Goal: Download file/media

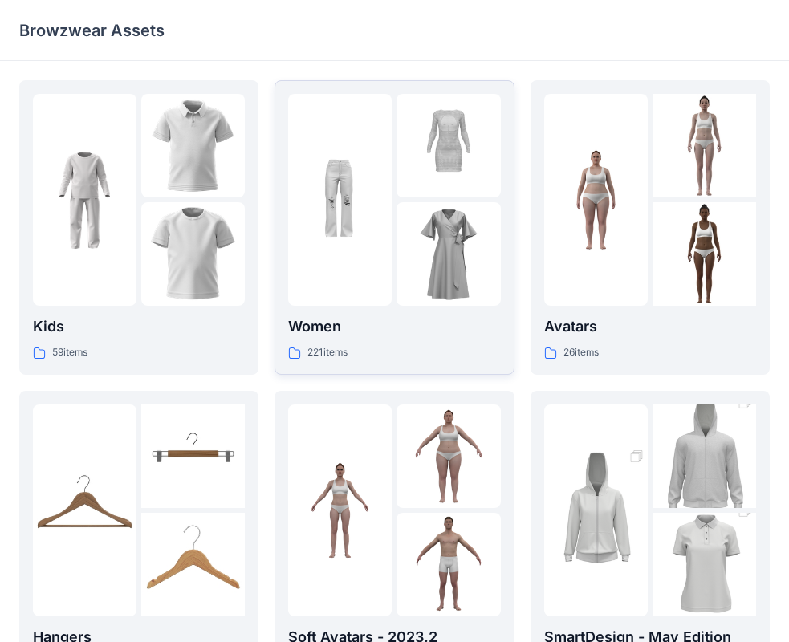
click at [329, 351] on p "221 items" at bounding box center [327, 352] width 40 height 17
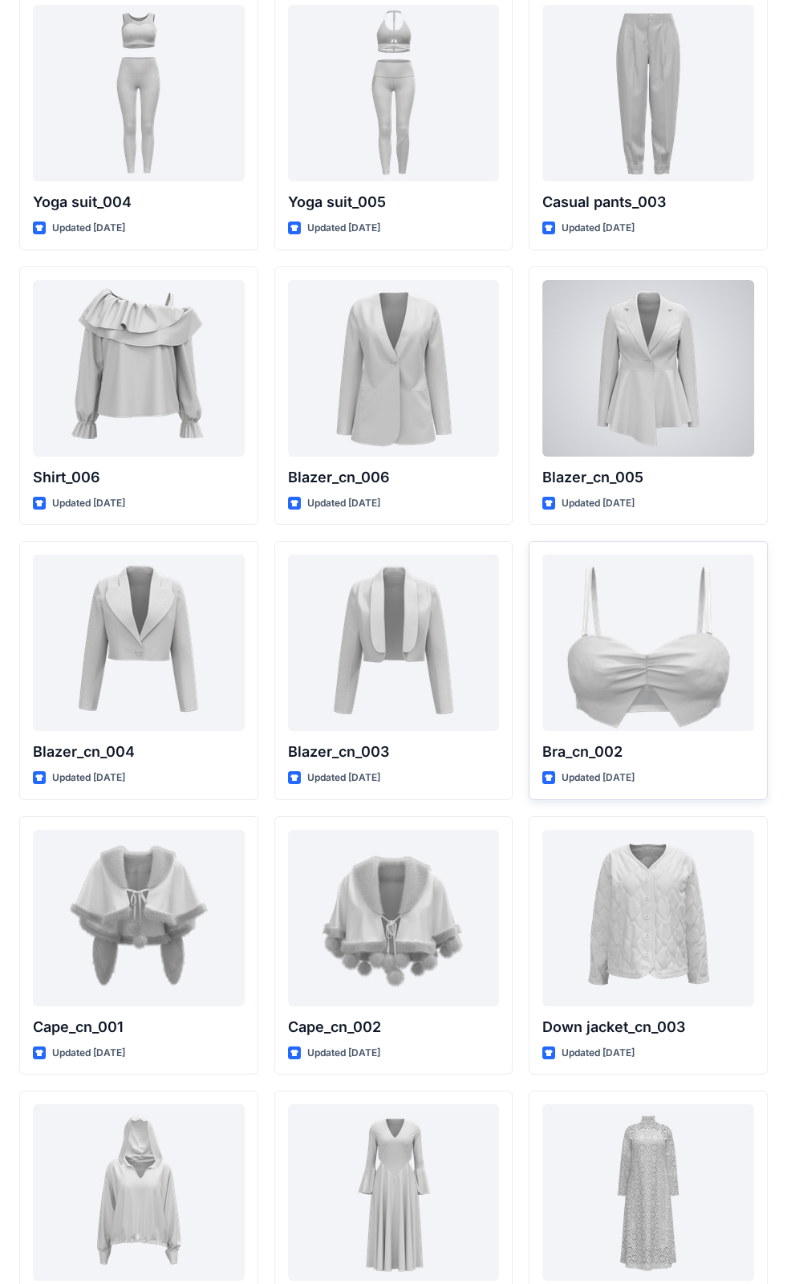
scroll to position [9272, 0]
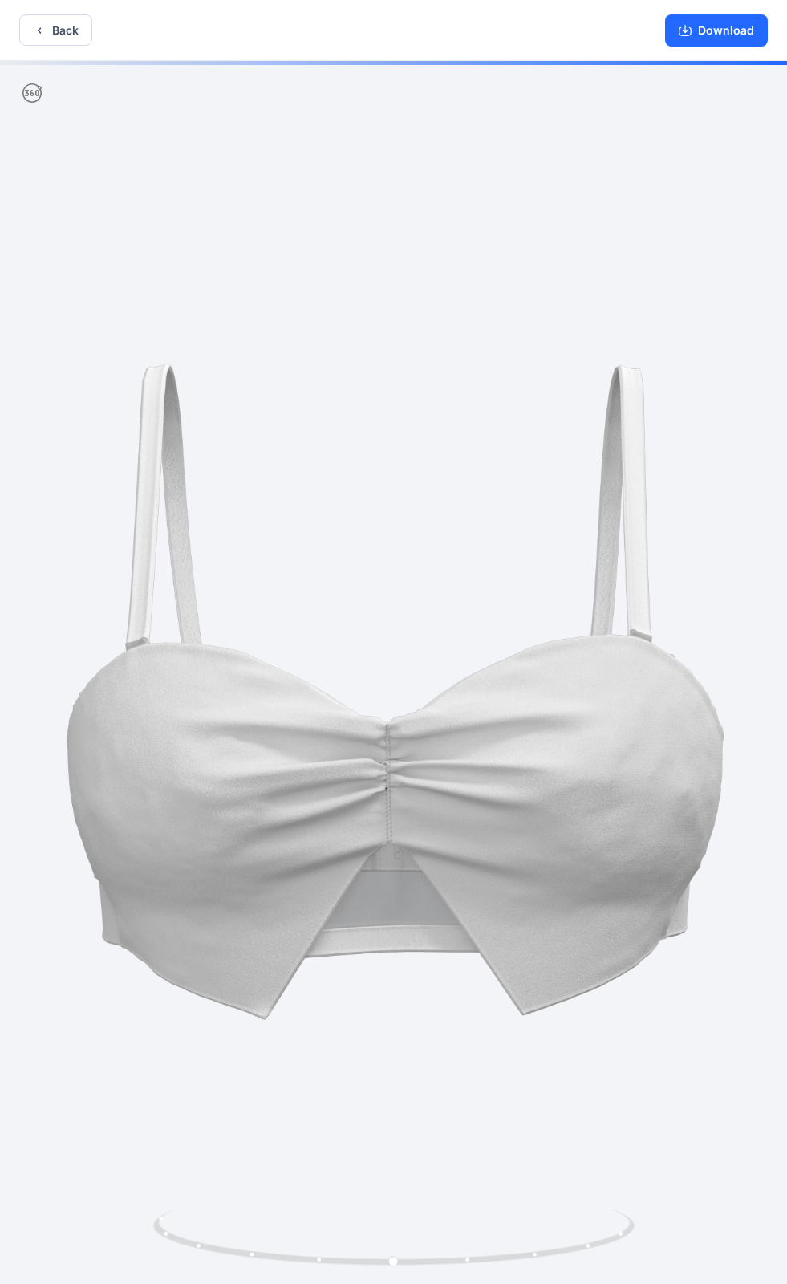
scroll to position [3, 0]
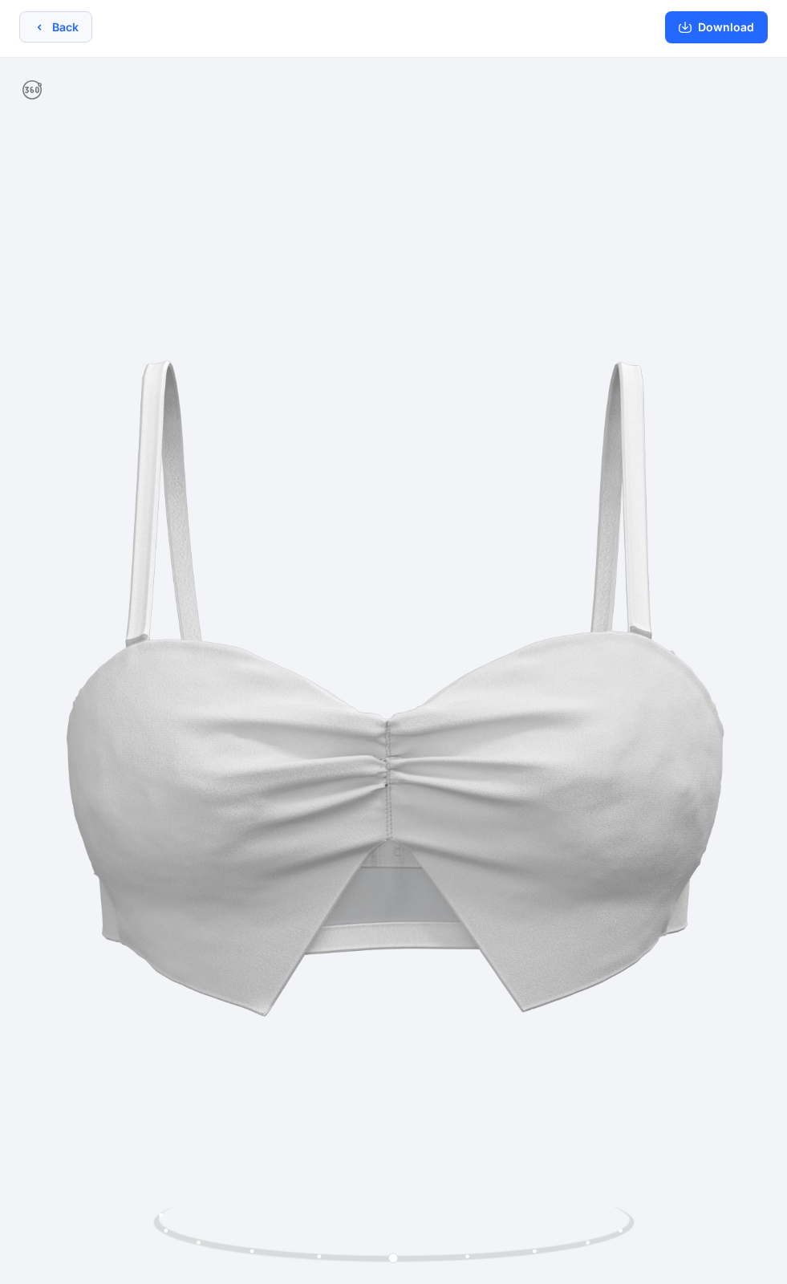
click at [63, 18] on button "Back" at bounding box center [55, 26] width 73 height 31
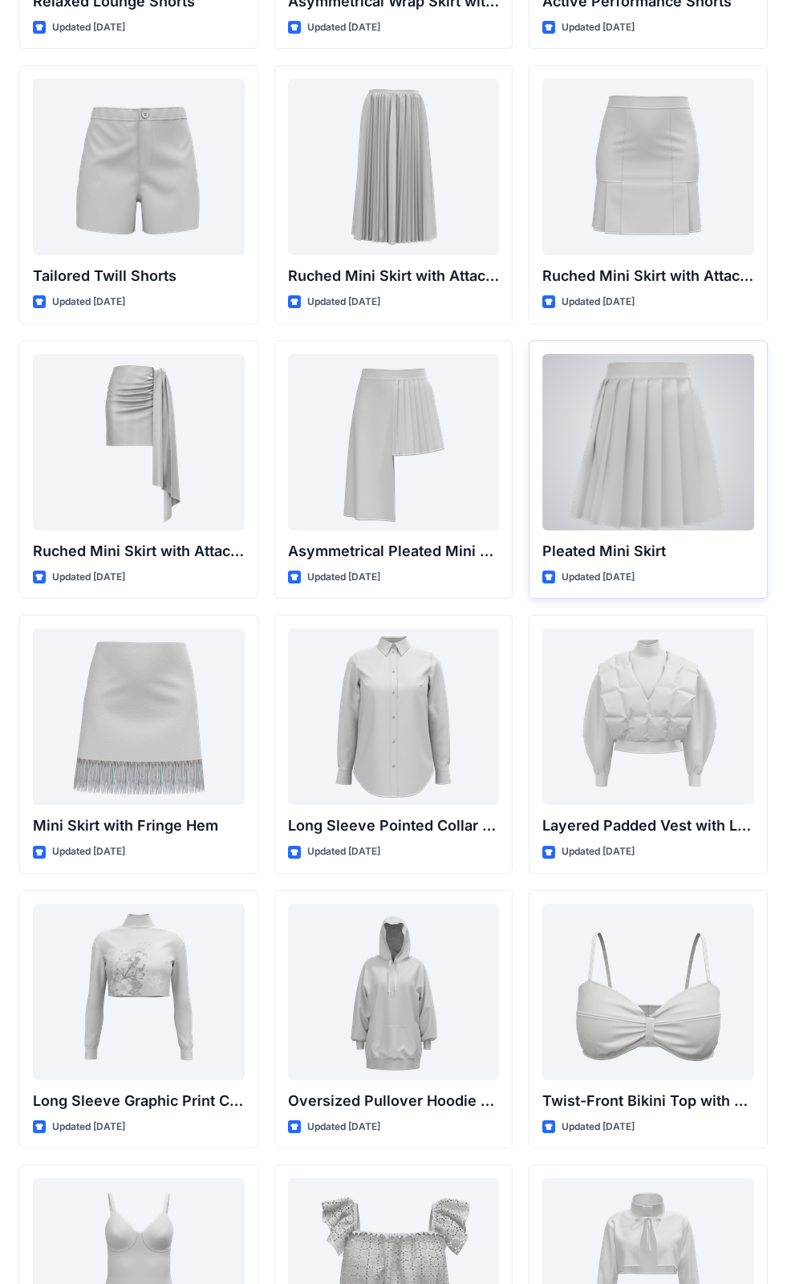
scroll to position [4268, 0]
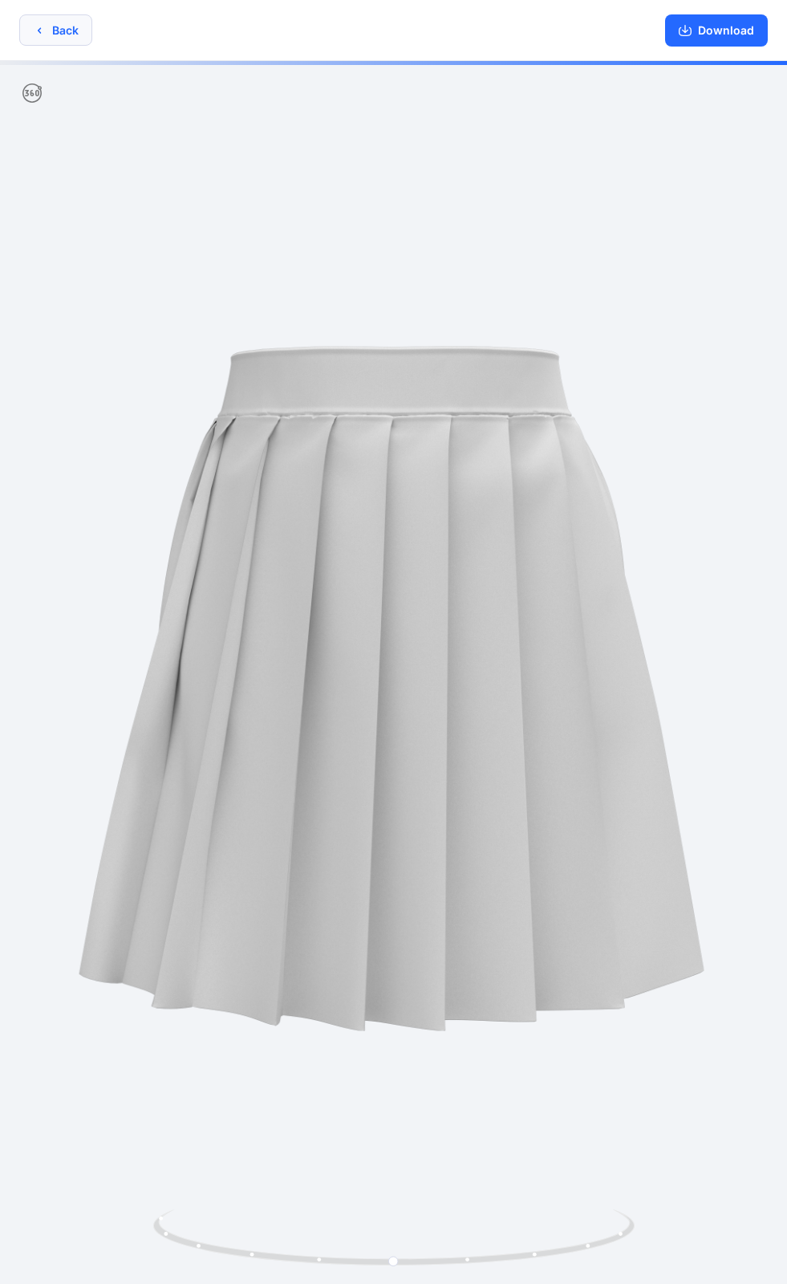
click at [62, 28] on button "Back" at bounding box center [55, 29] width 73 height 31
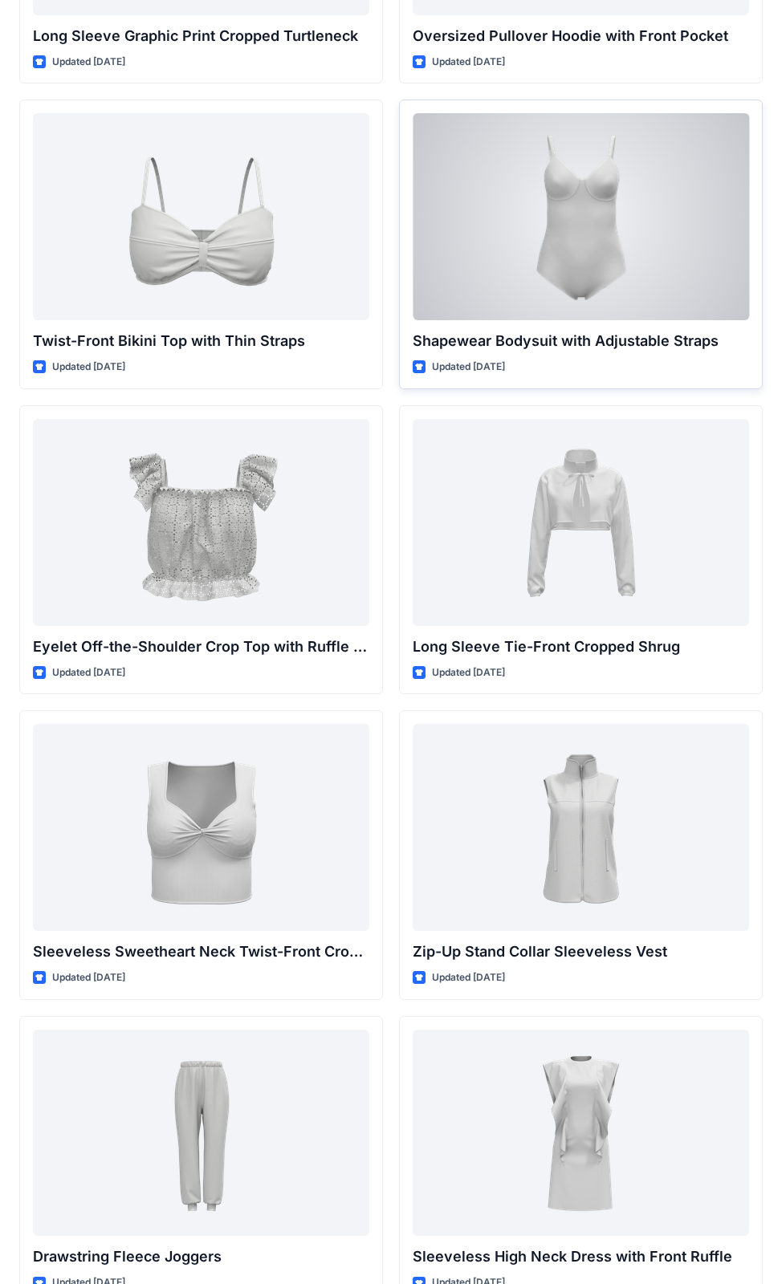
scroll to position [8500, 0]
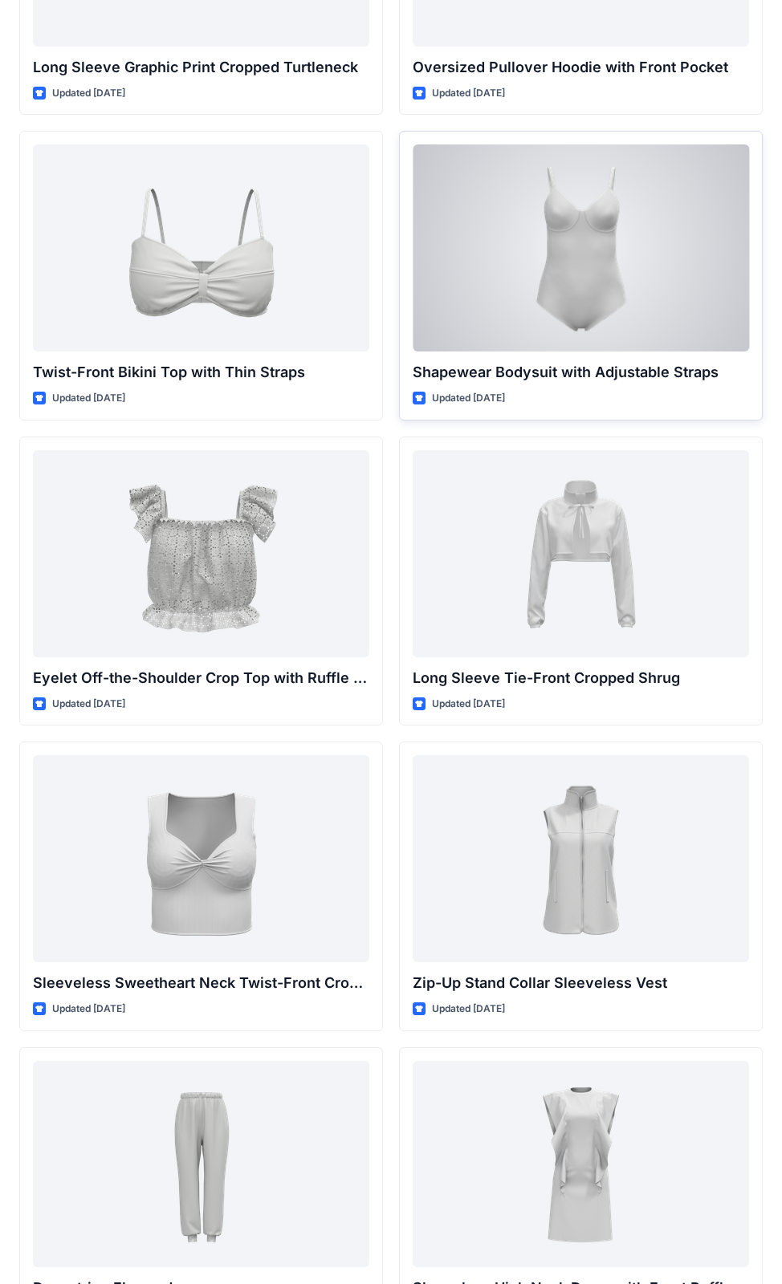
click at [608, 239] on div at bounding box center [581, 247] width 336 height 207
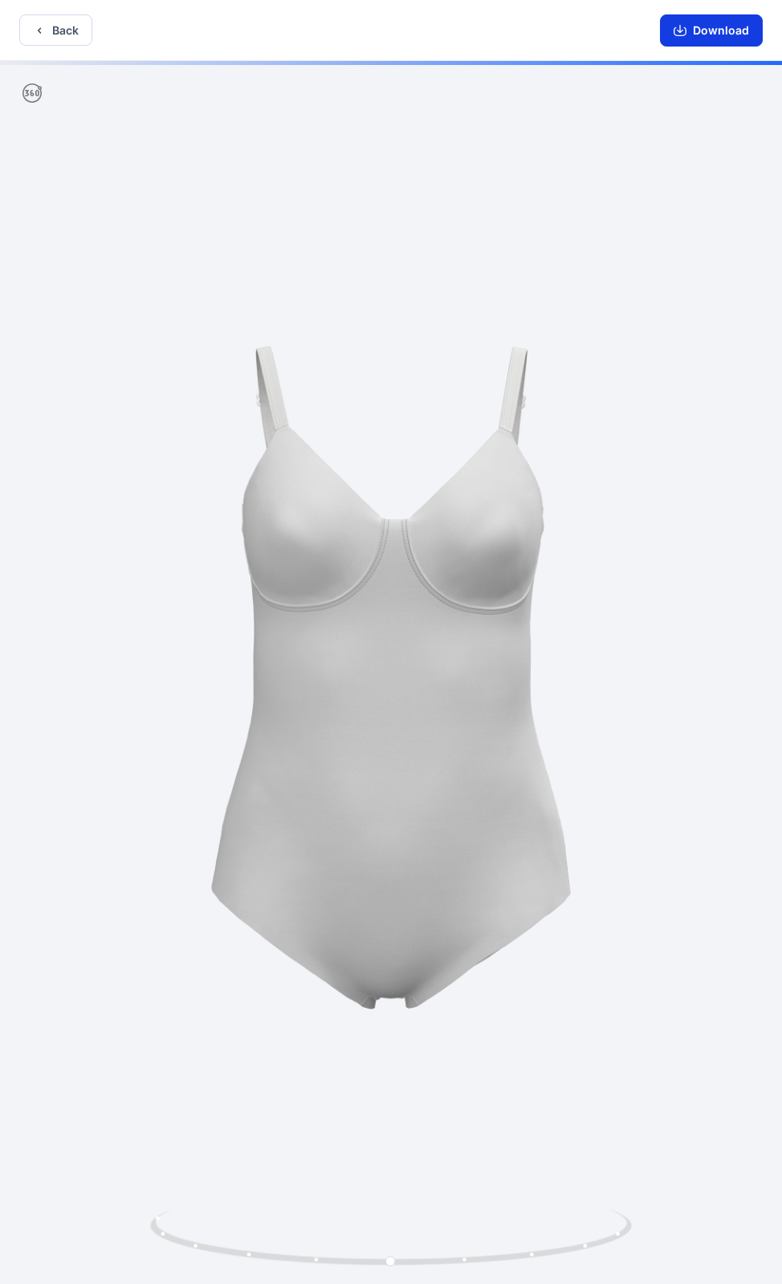
click at [711, 27] on button "Download" at bounding box center [711, 30] width 103 height 32
